Goal: Transaction & Acquisition: Subscribe to service/newsletter

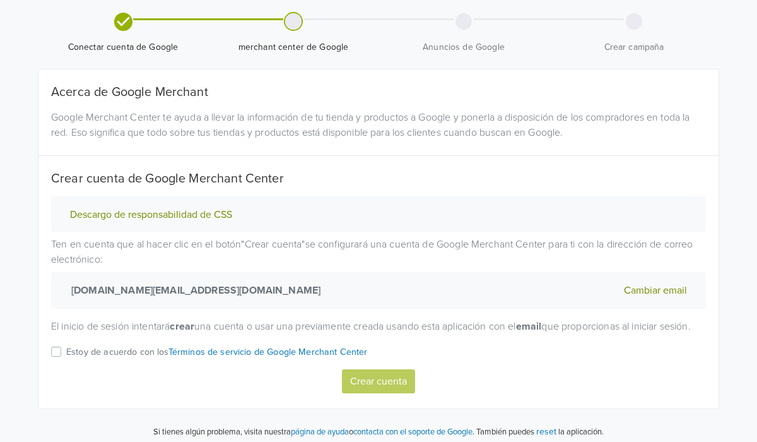
scroll to position [61, 0]
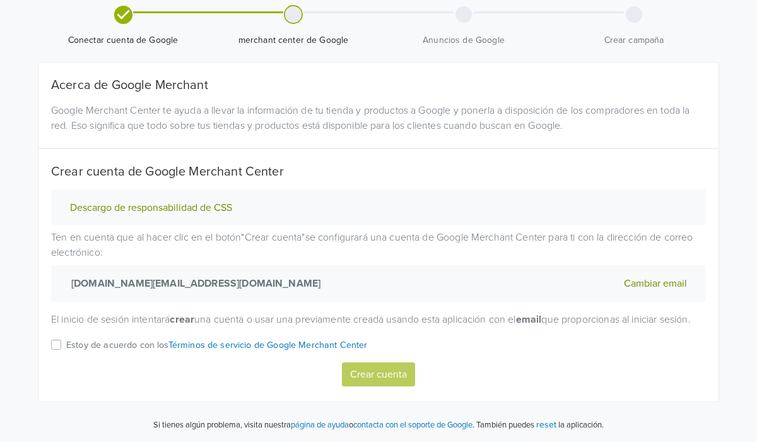
click at [66, 341] on label "Estoy de acuerdo con los Términos de servicio de Google Merchant Center" at bounding box center [217, 349] width 302 height 25
click at [0, 0] on input "Estoy de acuerdo con los Términos de servicio de Google Merchant Center" at bounding box center [0, 0] width 0 height 0
click at [387, 377] on button "Crear cuenta" at bounding box center [378, 374] width 73 height 24
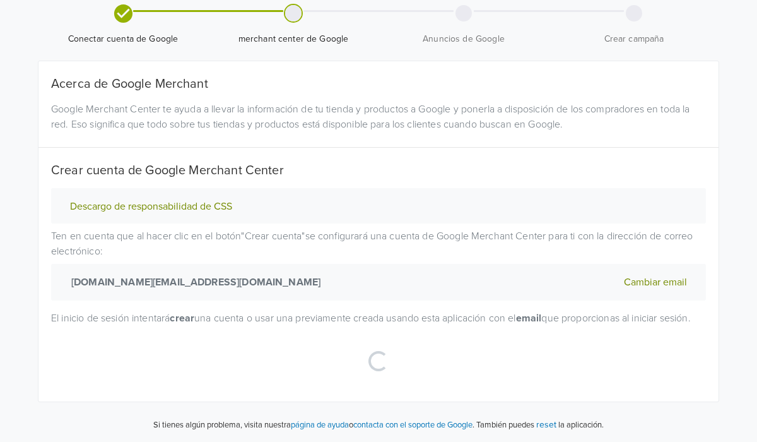
select select "cl"
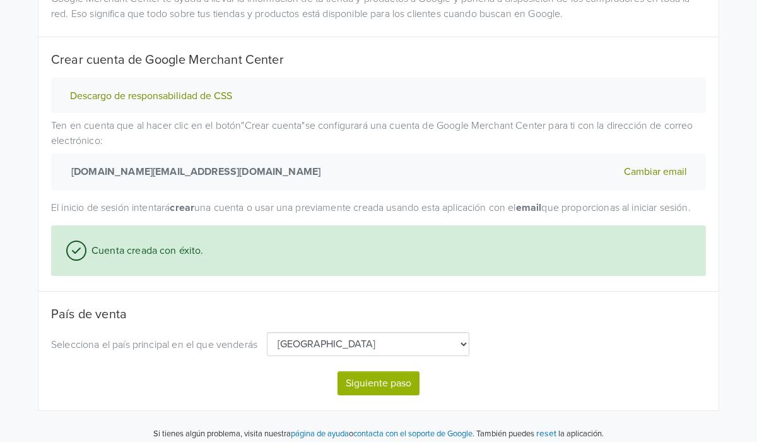
scroll to position [182, 0]
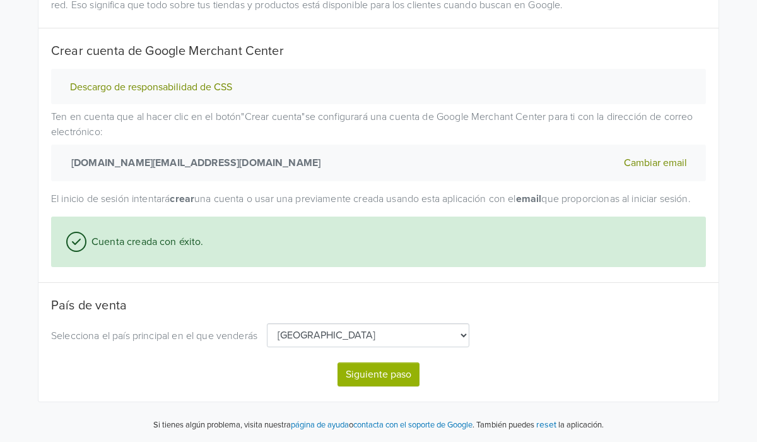
click at [387, 375] on button "Siguiente paso" at bounding box center [379, 374] width 82 height 24
select select "cl"
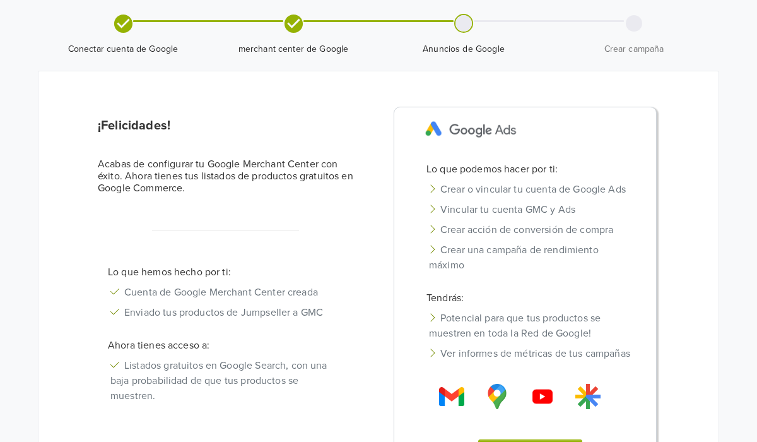
scroll to position [35, 0]
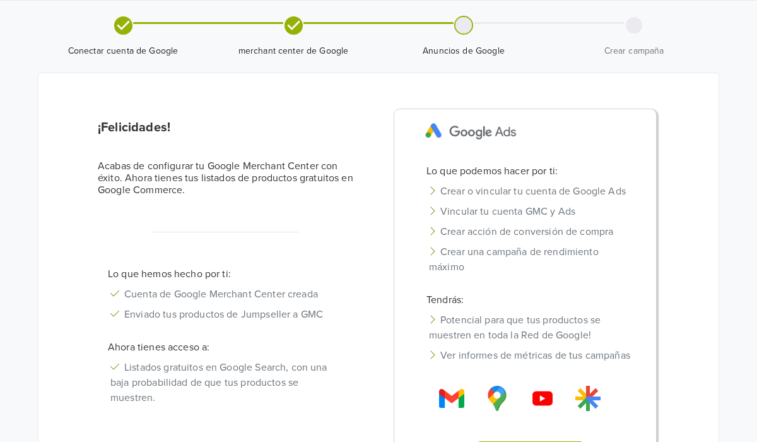
click at [463, 30] on div at bounding box center [464, 25] width 16 height 16
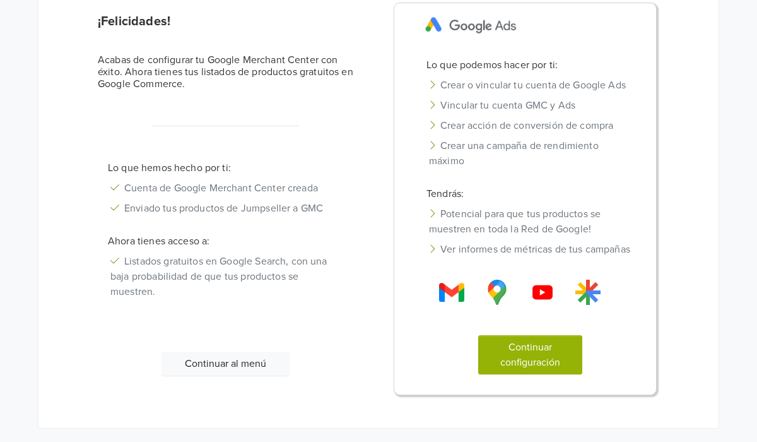
scroll to position [183, 0]
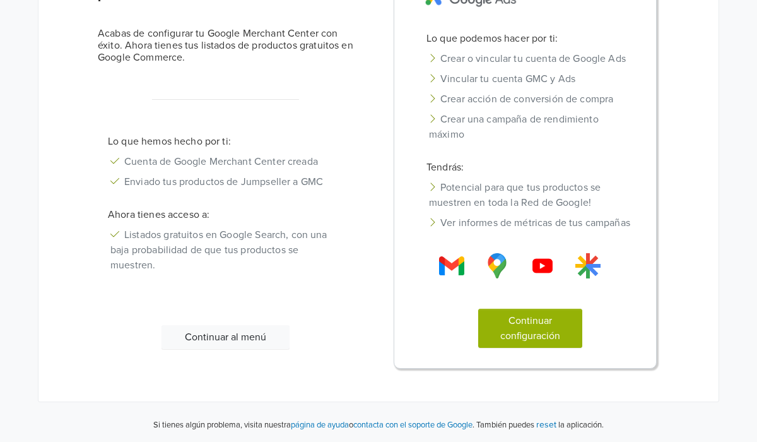
click at [232, 332] on button "Continuar al menú" at bounding box center [226, 337] width 128 height 24
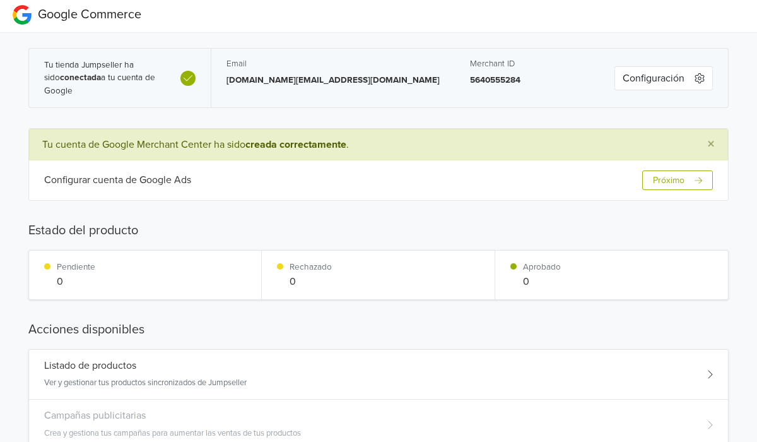
scroll to position [0, 0]
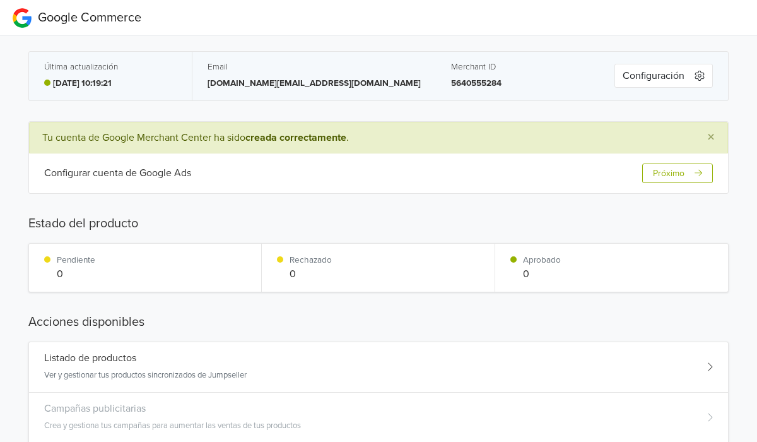
click at [684, 179] on button "Próximo" at bounding box center [677, 173] width 71 height 20
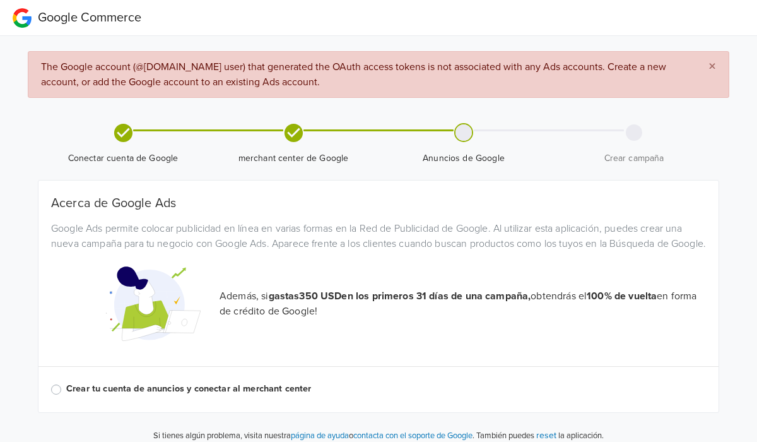
scroll to position [26, 0]
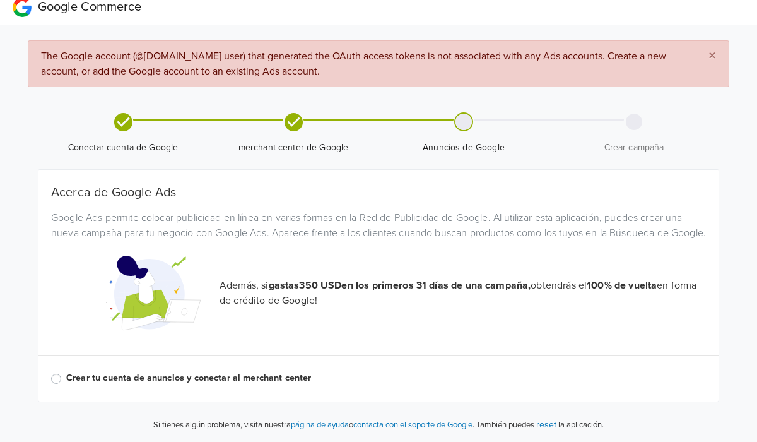
click at [66, 380] on label "Crear tu cuenta de anuncios y conectar al merchant center" at bounding box center [386, 378] width 640 height 14
click at [0, 0] on input "Crear tu cuenta de anuncios y conectar al merchant center" at bounding box center [0, 0] width 0 height 0
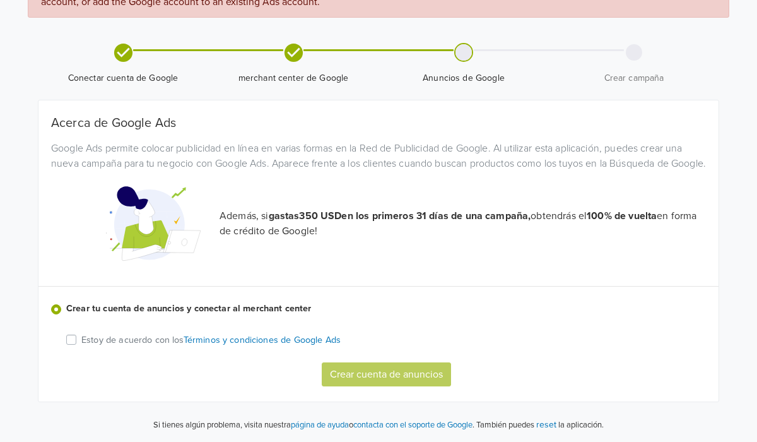
scroll to position [95, 0]
click at [72, 347] on div "Estoy de acuerdo con los Términos y condiciones de Google Ads Crear cuenta de a…" at bounding box center [390, 359] width 649 height 54
click at [81, 343] on label "Estoy de acuerdo con los Términos y condiciones de Google Ads" at bounding box center [210, 339] width 259 height 15
click at [0, 0] on input "Estoy de acuerdo con los Términos y condiciones de Google Ads" at bounding box center [0, 0] width 0 height 0
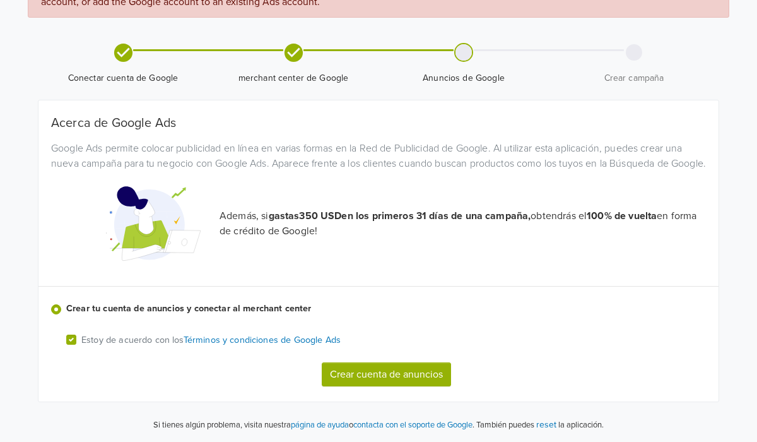
click at [407, 372] on button "Crear cuenta de anuncios" at bounding box center [386, 374] width 129 height 24
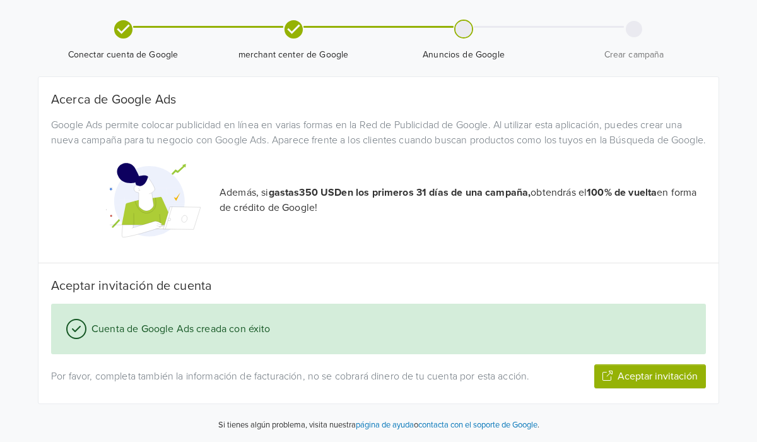
scroll to position [103, 0]
click at [642, 377] on button "Aceptar invitación" at bounding box center [650, 376] width 112 height 24
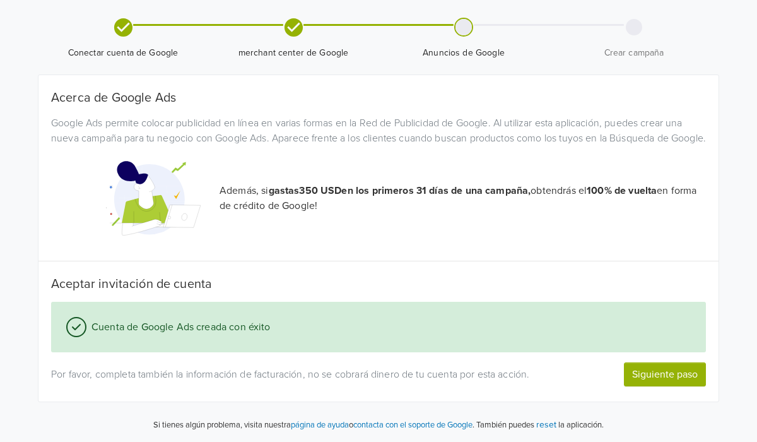
scroll to position [105, 0]
